Goal: Task Accomplishment & Management: Manage account settings

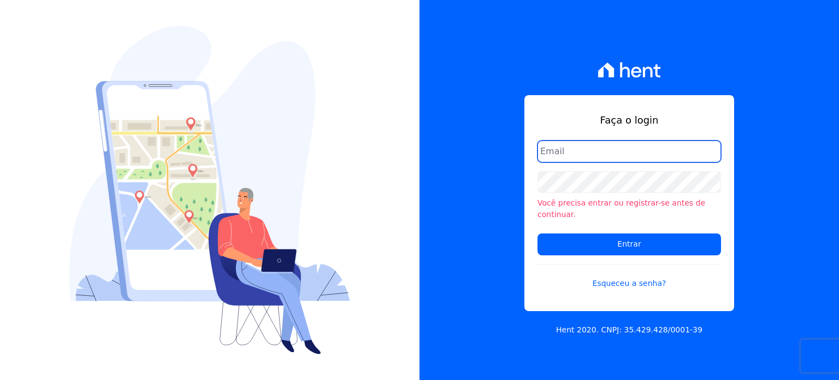
click at [612, 151] on input "email" at bounding box center [630, 151] width 184 height 22
type input "natalie.pereira@habrasconstrutora.com.br"
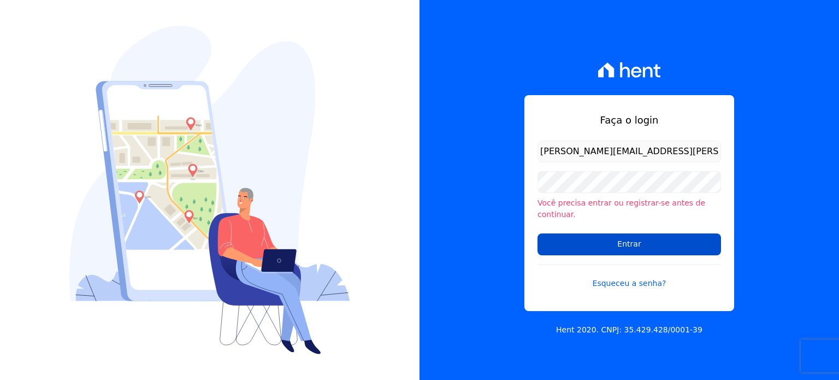
click at [576, 244] on input "Entrar" at bounding box center [630, 244] width 184 height 22
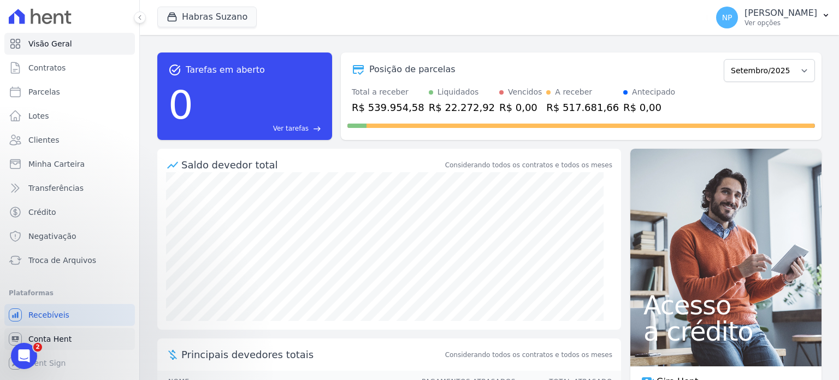
click at [78, 338] on link "Conta Hent" at bounding box center [69, 339] width 131 height 22
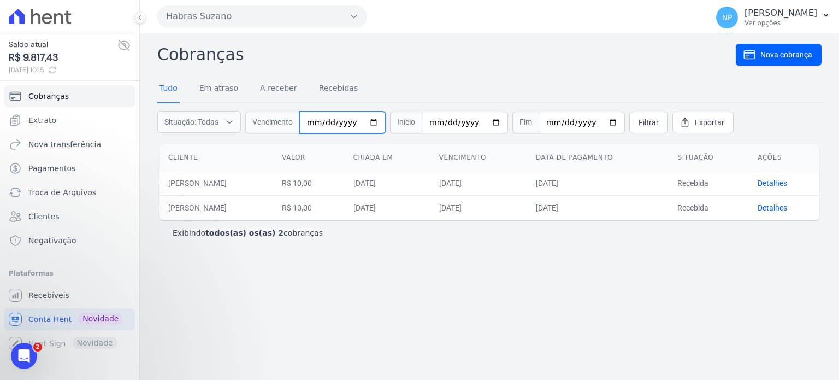
click at [367, 121] on input "date" at bounding box center [342, 122] width 86 height 22
type input "[DATE]"
click at [482, 122] on input "date" at bounding box center [465, 122] width 86 height 22
type input "2025-09-03"
click at [639, 123] on span "Filtrar" at bounding box center [649, 122] width 20 height 11
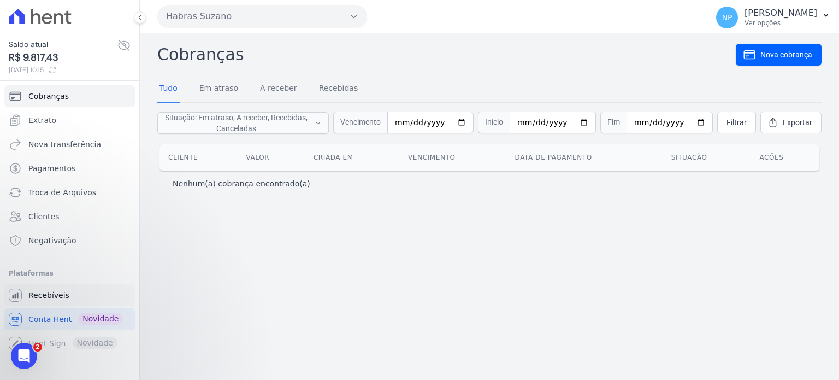
click at [37, 297] on span "Recebíveis" at bounding box center [48, 295] width 41 height 11
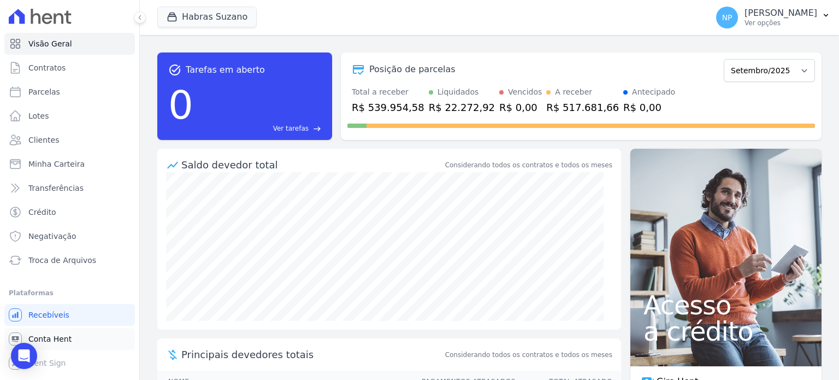
click at [59, 340] on span "Conta Hent" at bounding box center [49, 338] width 43 height 11
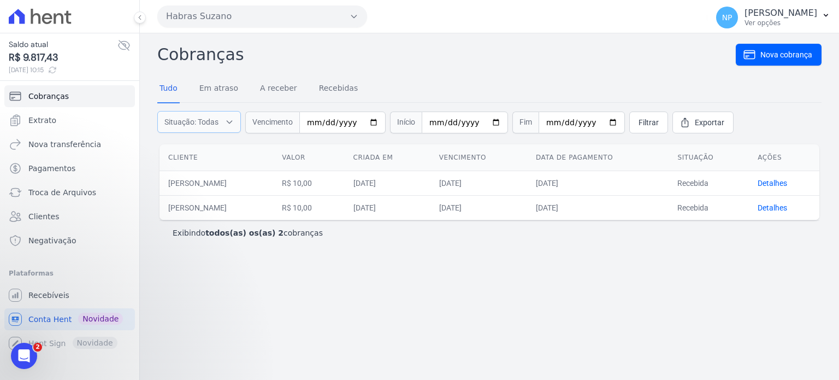
click at [218, 122] on span "Situação: Todas" at bounding box center [191, 121] width 54 height 11
click at [224, 295] on div "Cobranças Nova cobrança Tudo Em atraso A receber Recebidas Situação: Todas Em a…" at bounding box center [489, 206] width 699 height 346
click at [235, 88] on div "Tudo Em atraso A receber Recebidas" at bounding box center [258, 89] width 203 height 28
click at [226, 89] on link "Em atraso" at bounding box center [218, 89] width 43 height 28
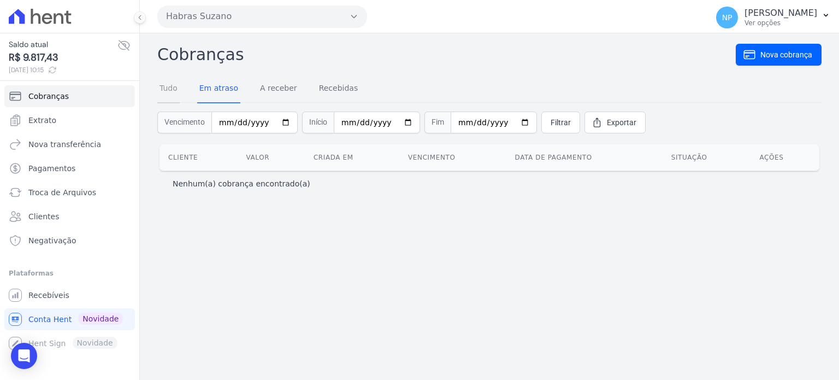
click at [168, 84] on link "Tudo" at bounding box center [168, 89] width 22 height 28
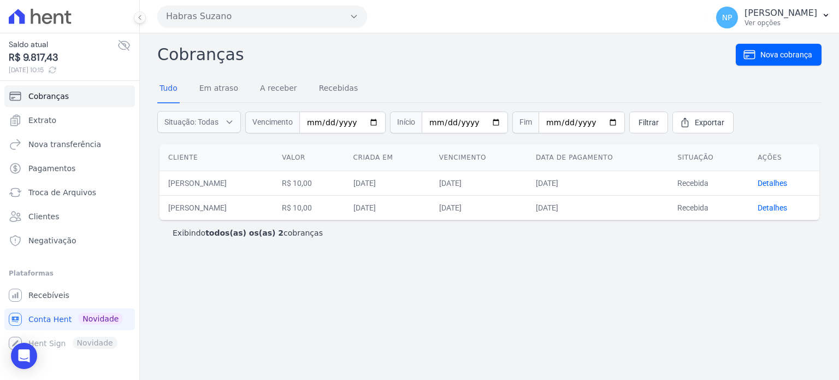
click at [57, 69] on icon at bounding box center [52, 70] width 9 height 9
click at [359, 119] on input "date" at bounding box center [342, 122] width 86 height 22
click at [364, 122] on input "date" at bounding box center [342, 122] width 86 height 22
click at [198, 168] on th "Cliente" at bounding box center [217, 157] width 114 height 27
click at [33, 340] on div "Você não possui Hent Sign ativado. Para saber mais, fale com a equipe Hent. Hen…" at bounding box center [69, 343] width 131 height 22
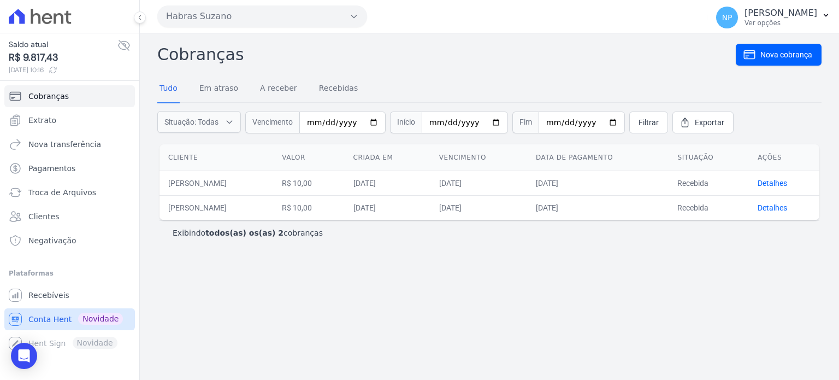
click at [71, 314] on link "Conta Hent Novidade" at bounding box center [69, 319] width 131 height 22
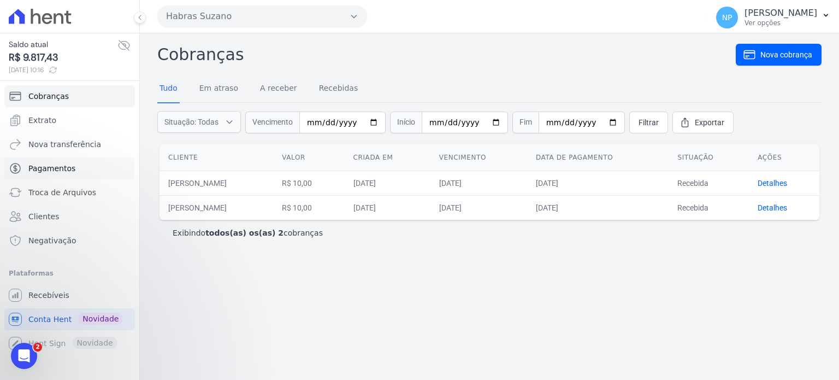
click at [72, 172] on link "Pagamentos" at bounding box center [69, 168] width 131 height 22
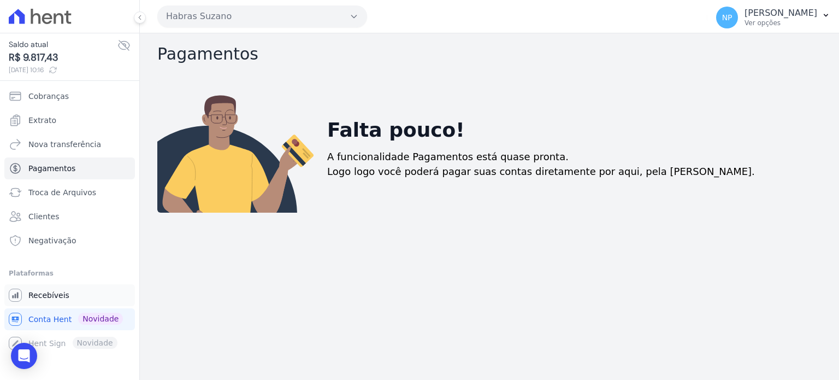
click at [54, 299] on span "Recebíveis" at bounding box center [48, 295] width 41 height 11
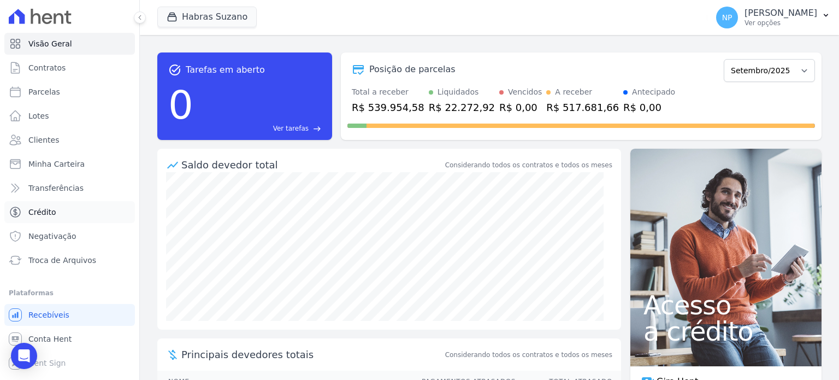
click at [61, 220] on link "Crédito" at bounding box center [69, 212] width 131 height 22
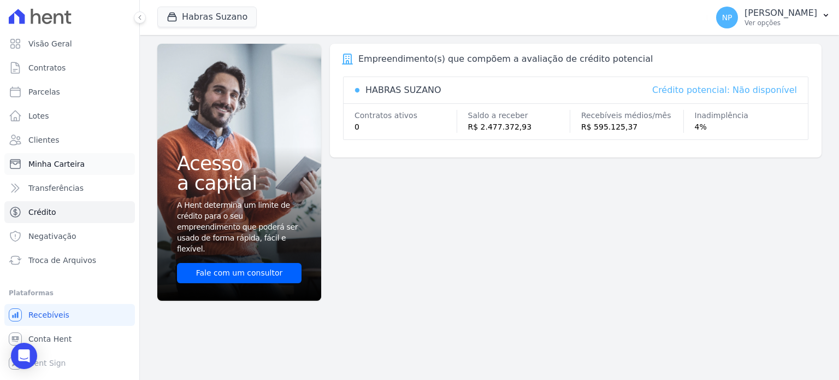
click at [75, 163] on span "Minha Carteira" at bounding box center [56, 163] width 56 height 11
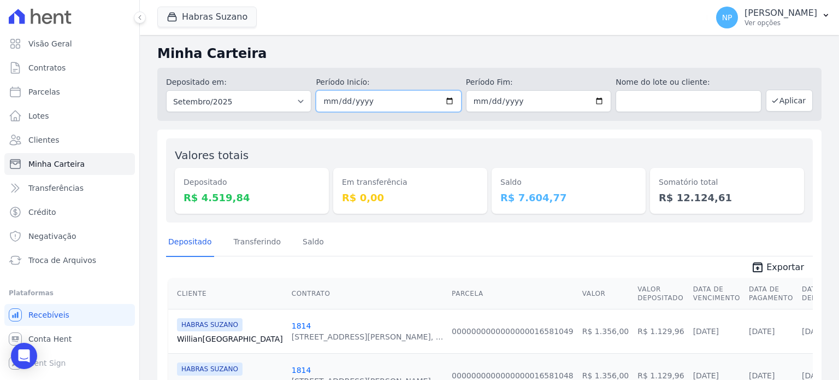
click at [448, 101] on input "2025-09-01" at bounding box center [388, 101] width 145 height 22
type input "[DATE]"
click at [783, 98] on button "Aplicar" at bounding box center [789, 101] width 47 height 22
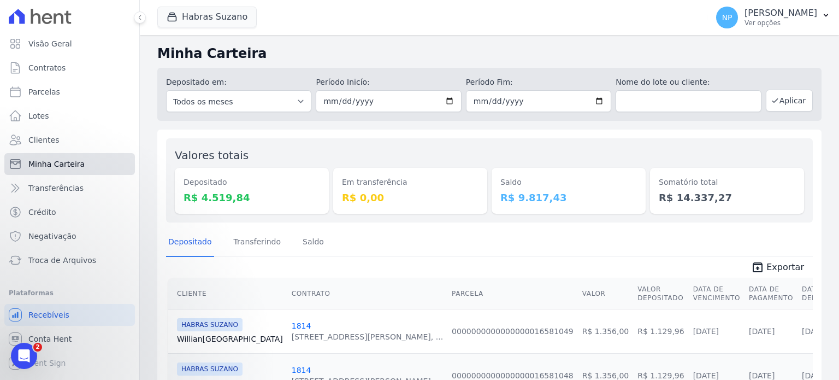
click at [42, 159] on span "Minha Carteira" at bounding box center [56, 163] width 56 height 11
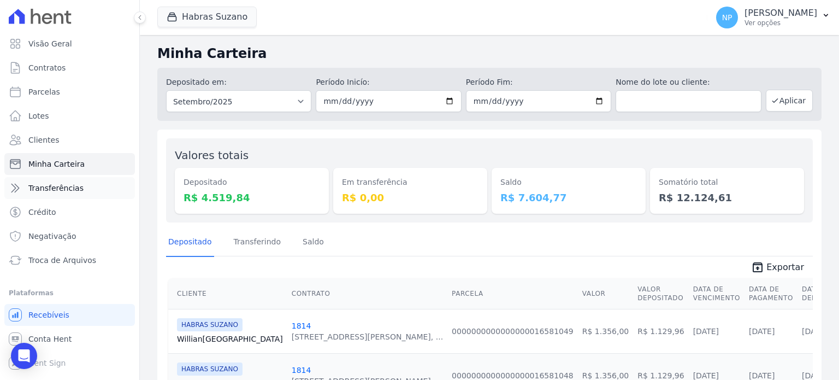
click at [43, 189] on span "Transferências" at bounding box center [55, 187] width 55 height 11
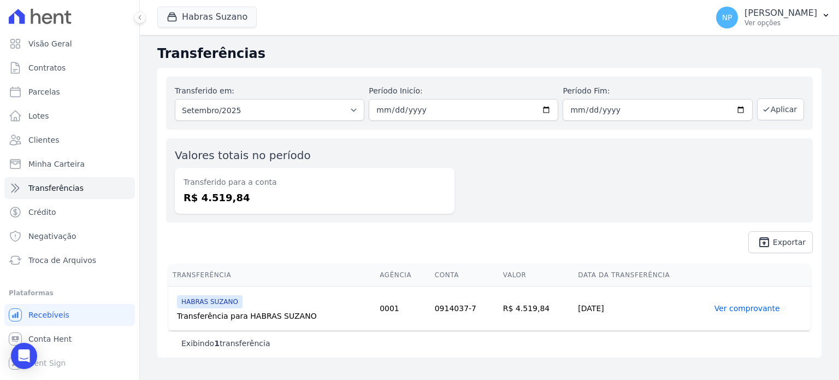
click at [741, 306] on link "Ver comprovante" at bounding box center [748, 308] width 66 height 9
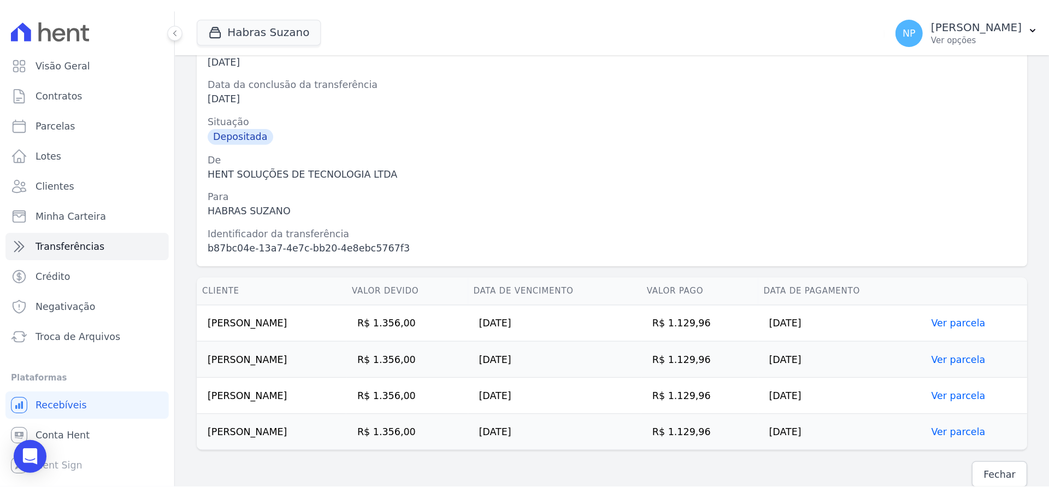
scroll to position [1, 0]
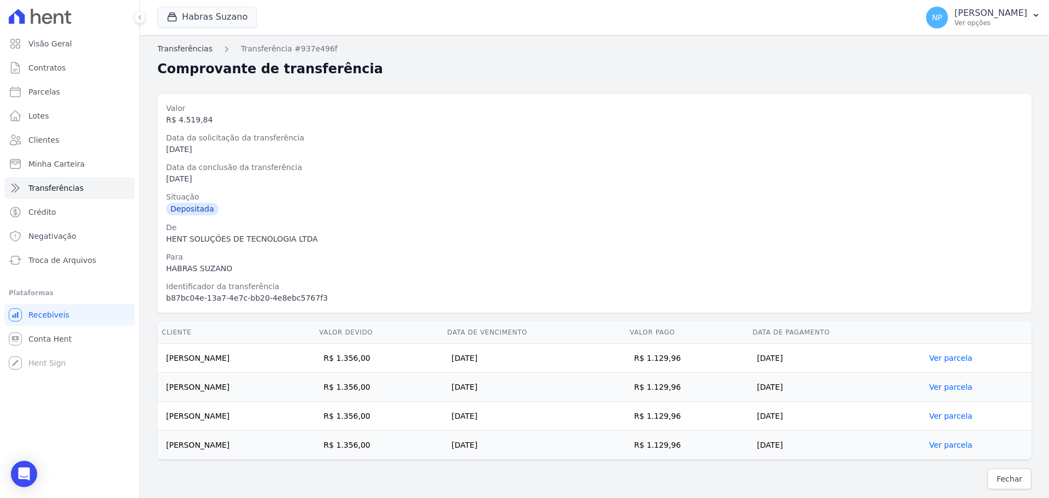
click at [178, 46] on link "Transferências" at bounding box center [184, 48] width 55 height 11
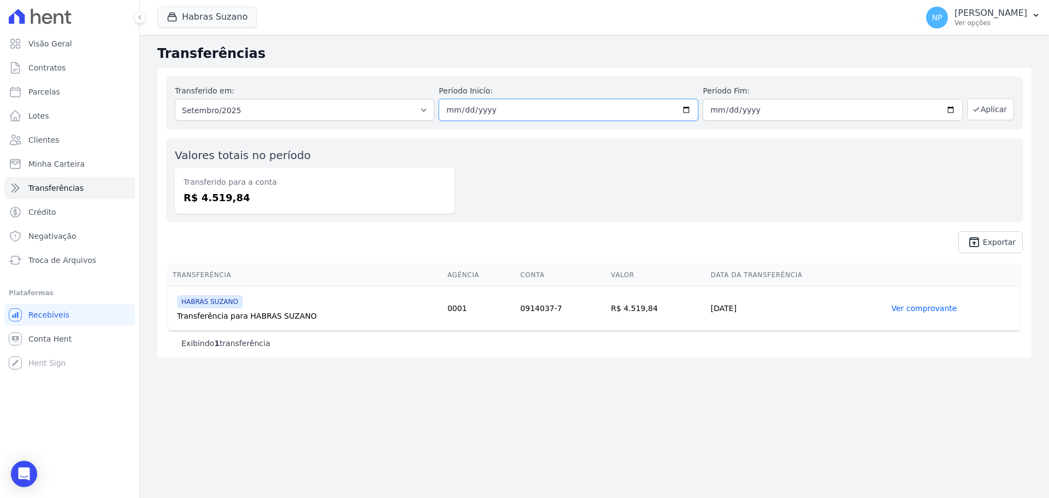
click at [661, 111] on input "2025-09-01" at bounding box center [568, 110] width 259 height 22
type input "2025-09-01"
type input "[DATE]"
click at [839, 108] on button "Aplicar" at bounding box center [990, 109] width 47 height 22
